Goal: Find contact information: Find contact information

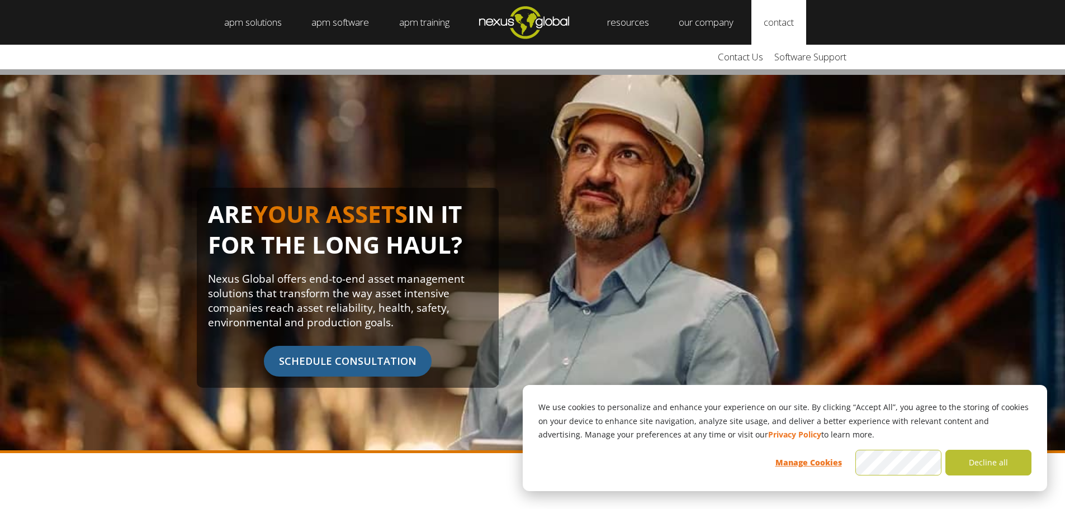
click at [797, 28] on link "contact" at bounding box center [778, 22] width 55 height 45
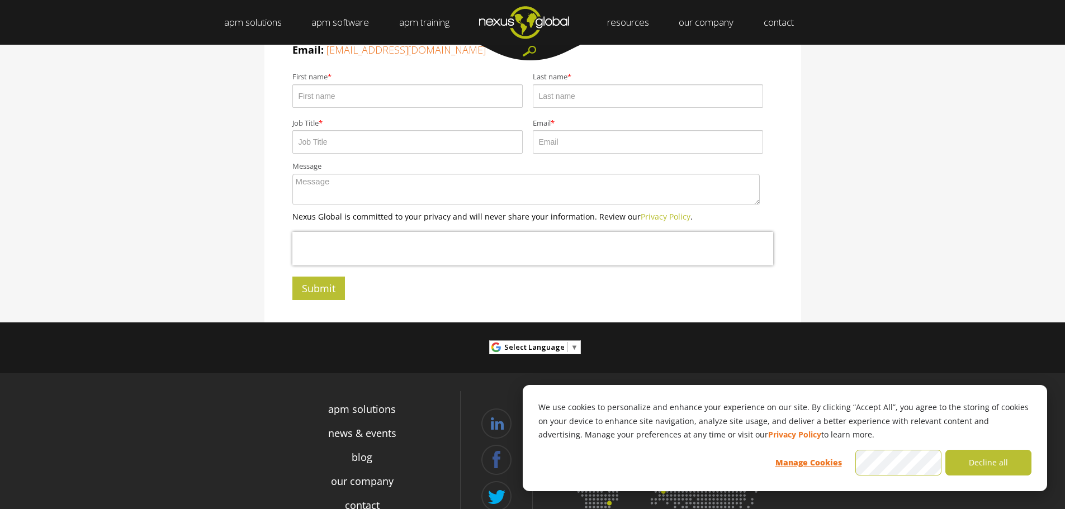
scroll to position [382, 0]
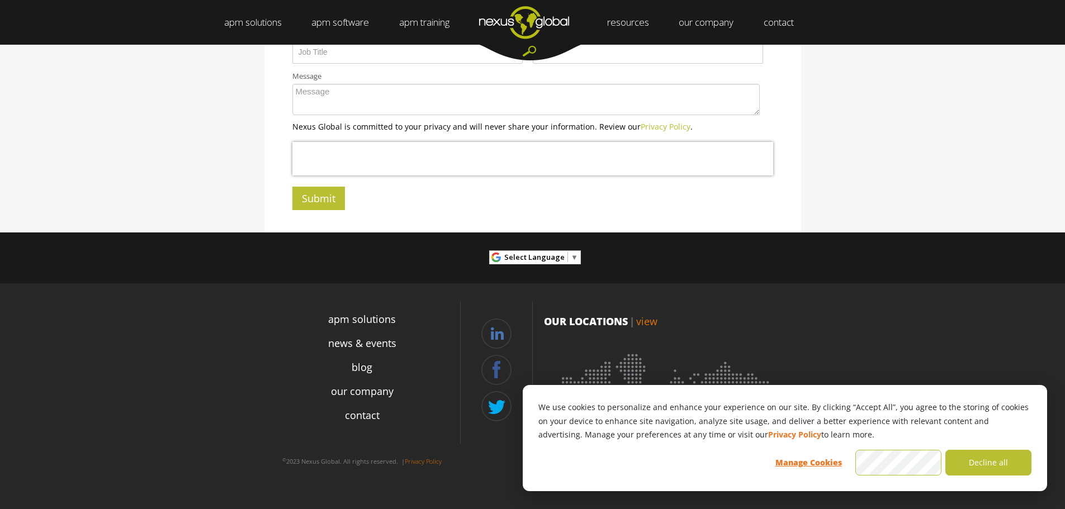
click at [644, 322] on link "view" at bounding box center [646, 321] width 21 height 13
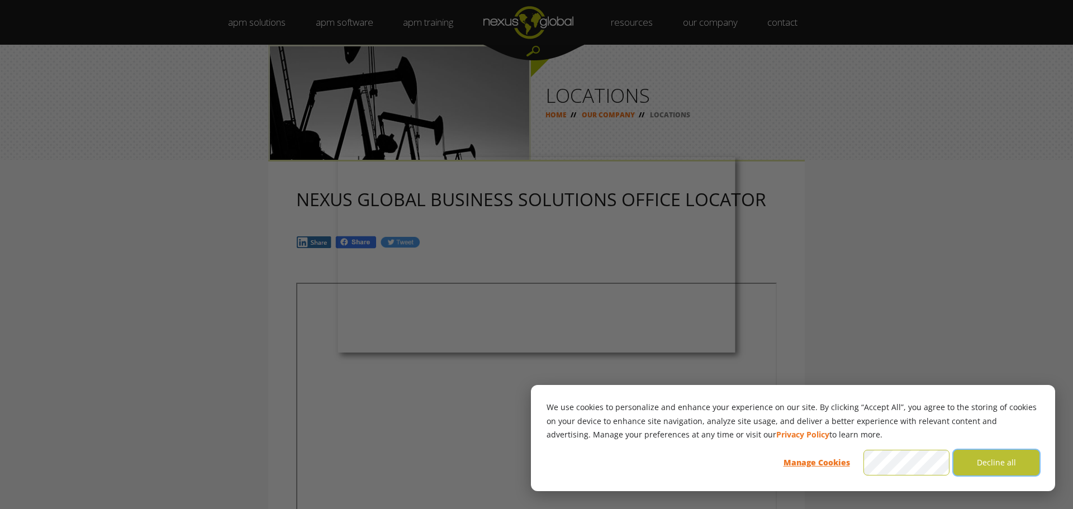
click at [994, 462] on button "Decline all" at bounding box center [997, 463] width 86 height 26
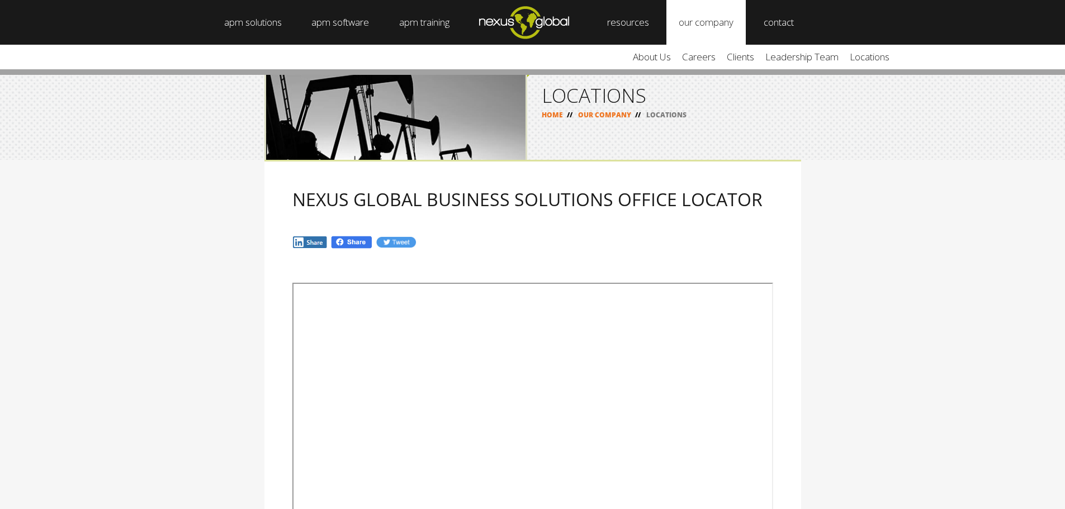
click at [720, 27] on link "our company" at bounding box center [705, 22] width 79 height 45
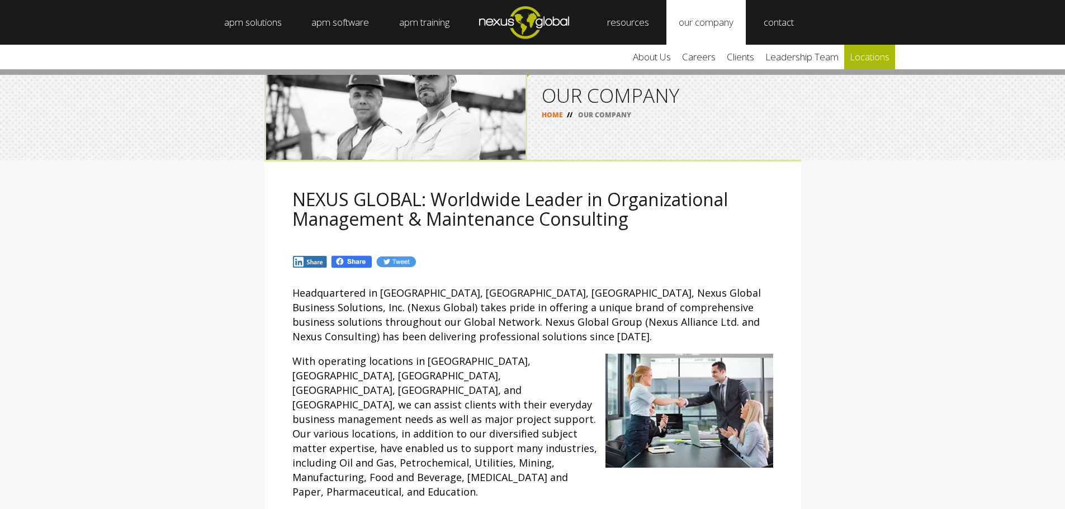
click at [873, 55] on link "locations" at bounding box center [869, 57] width 51 height 25
